Goal: Transaction & Acquisition: Subscribe to service/newsletter

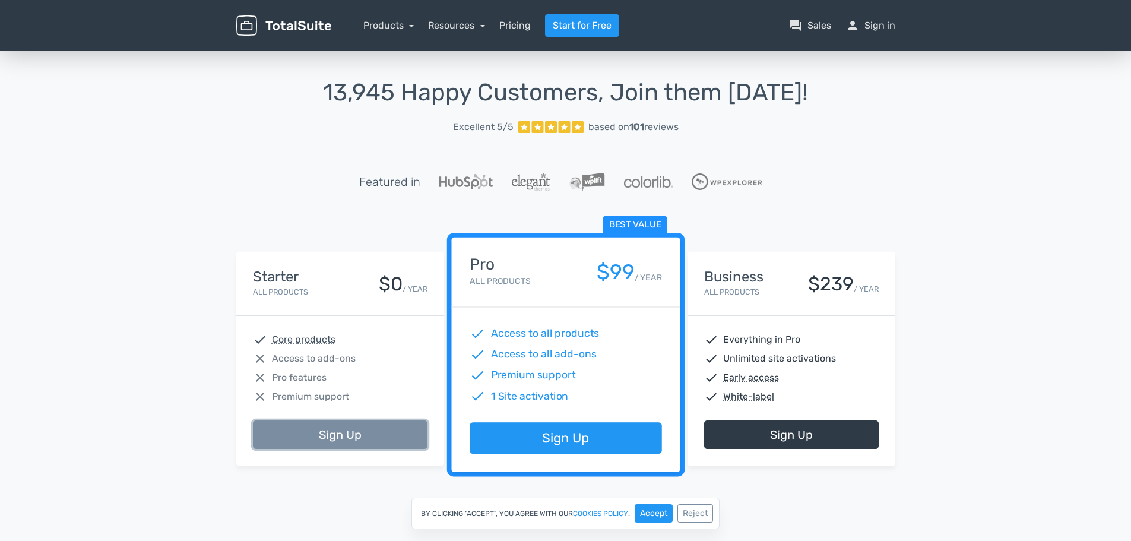
click at [332, 431] on link "Sign Up" at bounding box center [340, 434] width 174 height 28
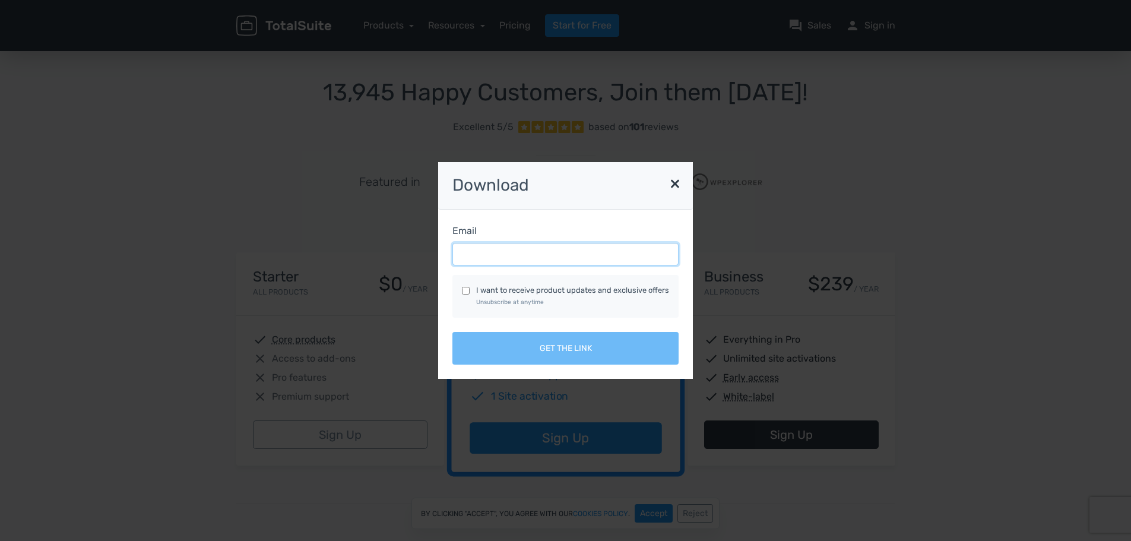
click at [572, 259] on input "Email" at bounding box center [565, 254] width 226 height 23
click at [586, 252] on input "Email" at bounding box center [565, 254] width 226 height 23
click at [678, 278] on div "Email I want to receive product updates and exclusive offers Unsubscribe at any…" at bounding box center [565, 294] width 255 height 169
click at [675, 185] on button "×" at bounding box center [675, 183] width 24 height 30
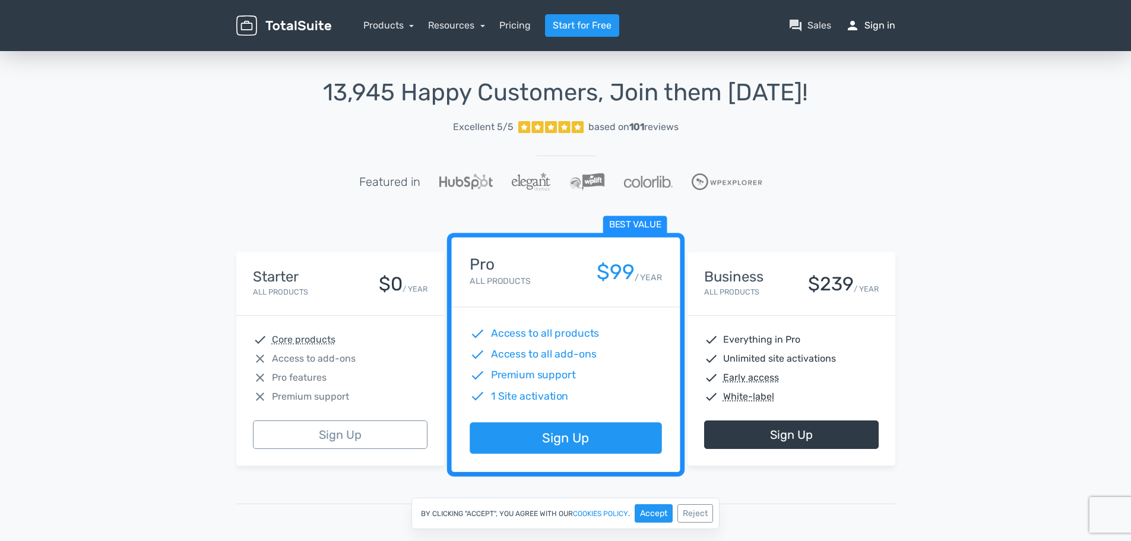
click at [874, 24] on link "person Sign in" at bounding box center [870, 25] width 50 height 14
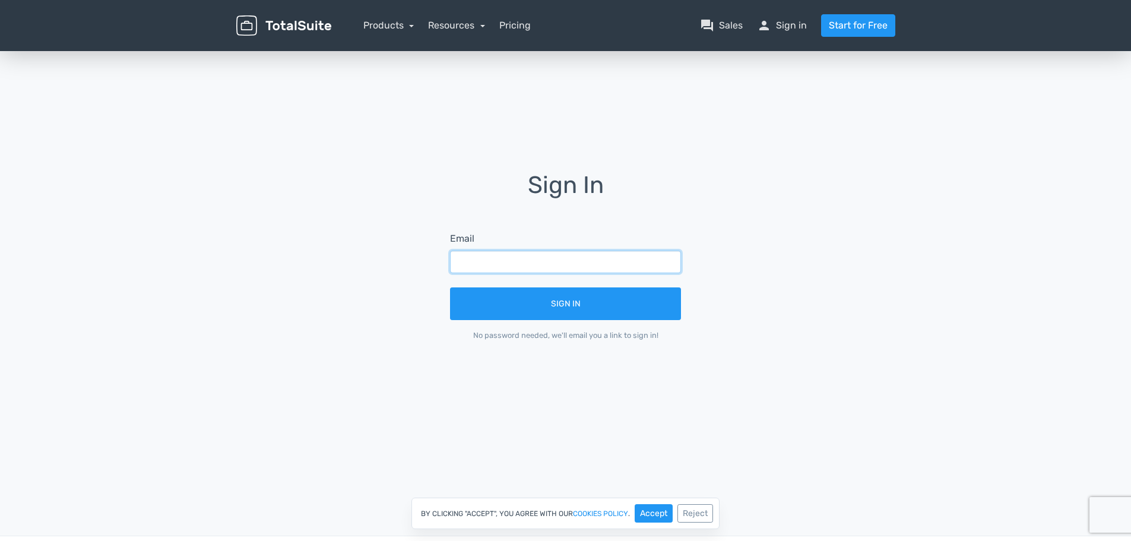
click at [559, 256] on input "text" at bounding box center [565, 261] width 231 height 23
click at [310, 258] on div "Sign In Email Sign In No password needed, we'll email you a link to sign in!" at bounding box center [565, 264] width 677 height 185
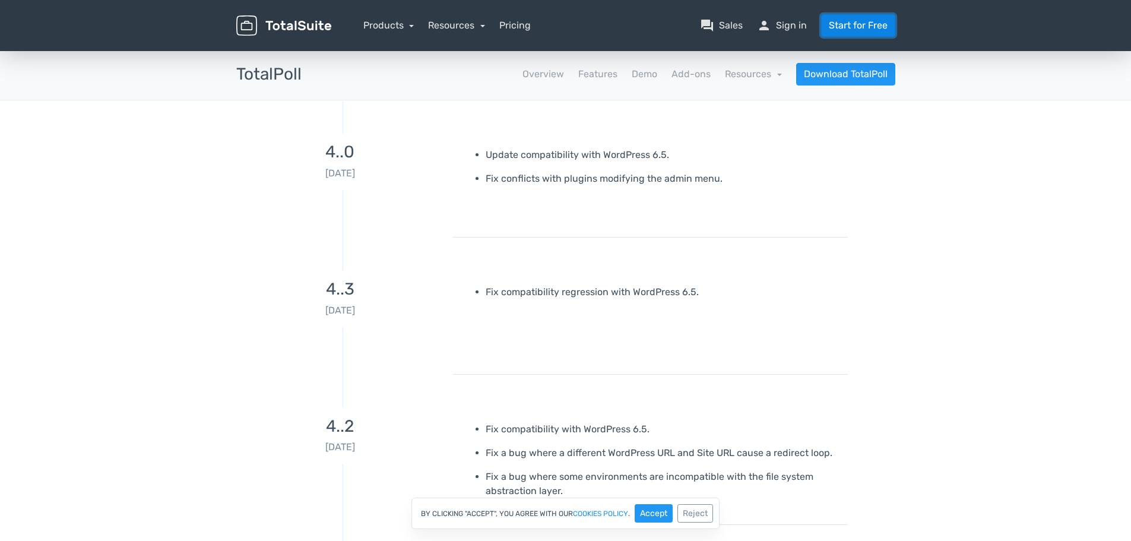
click at [850, 30] on link "Start for Free" at bounding box center [858, 25] width 74 height 23
